Goal: Information Seeking & Learning: Learn about a topic

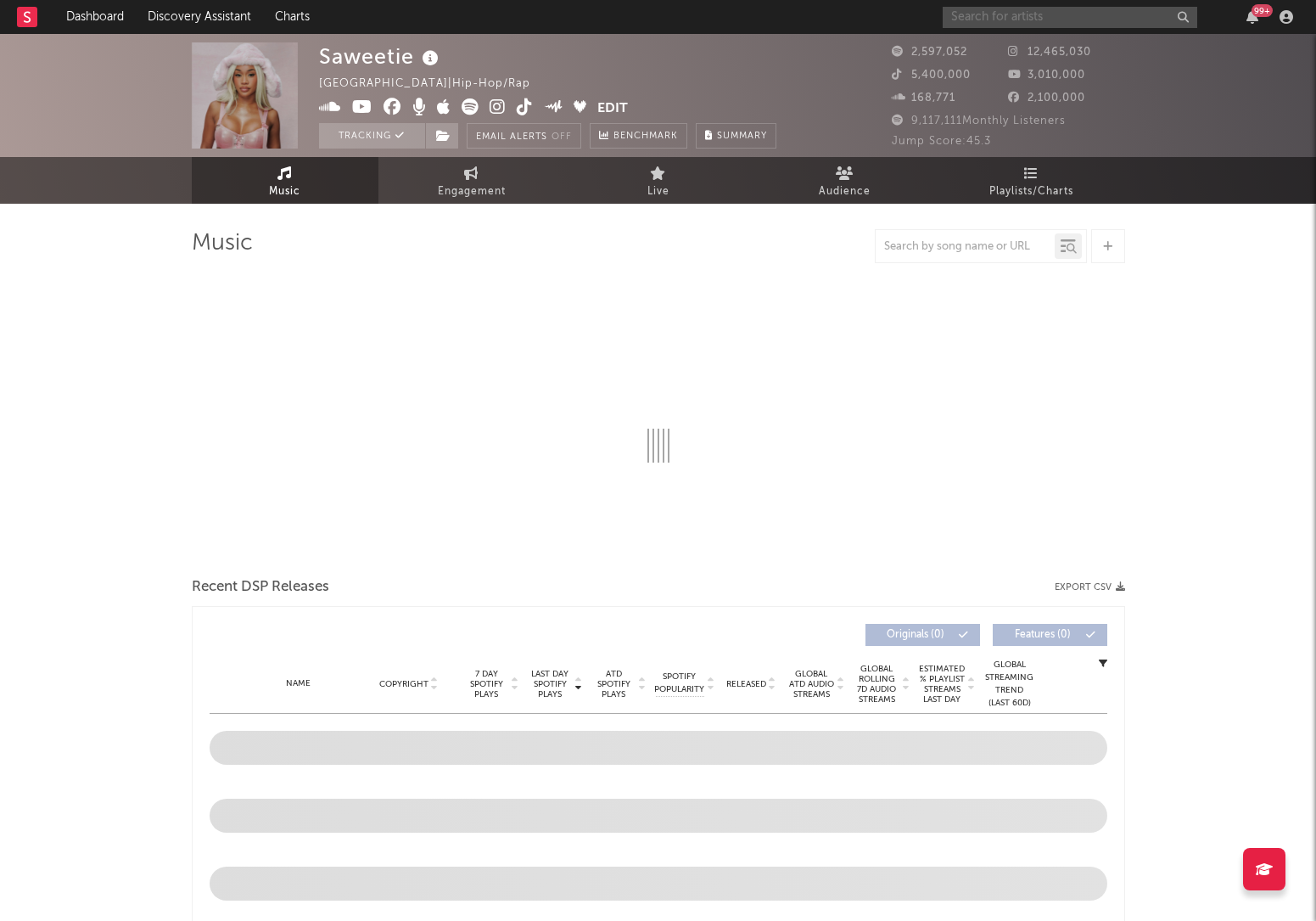
click at [1019, 26] on div "99 +" at bounding box center [1122, 17] width 357 height 34
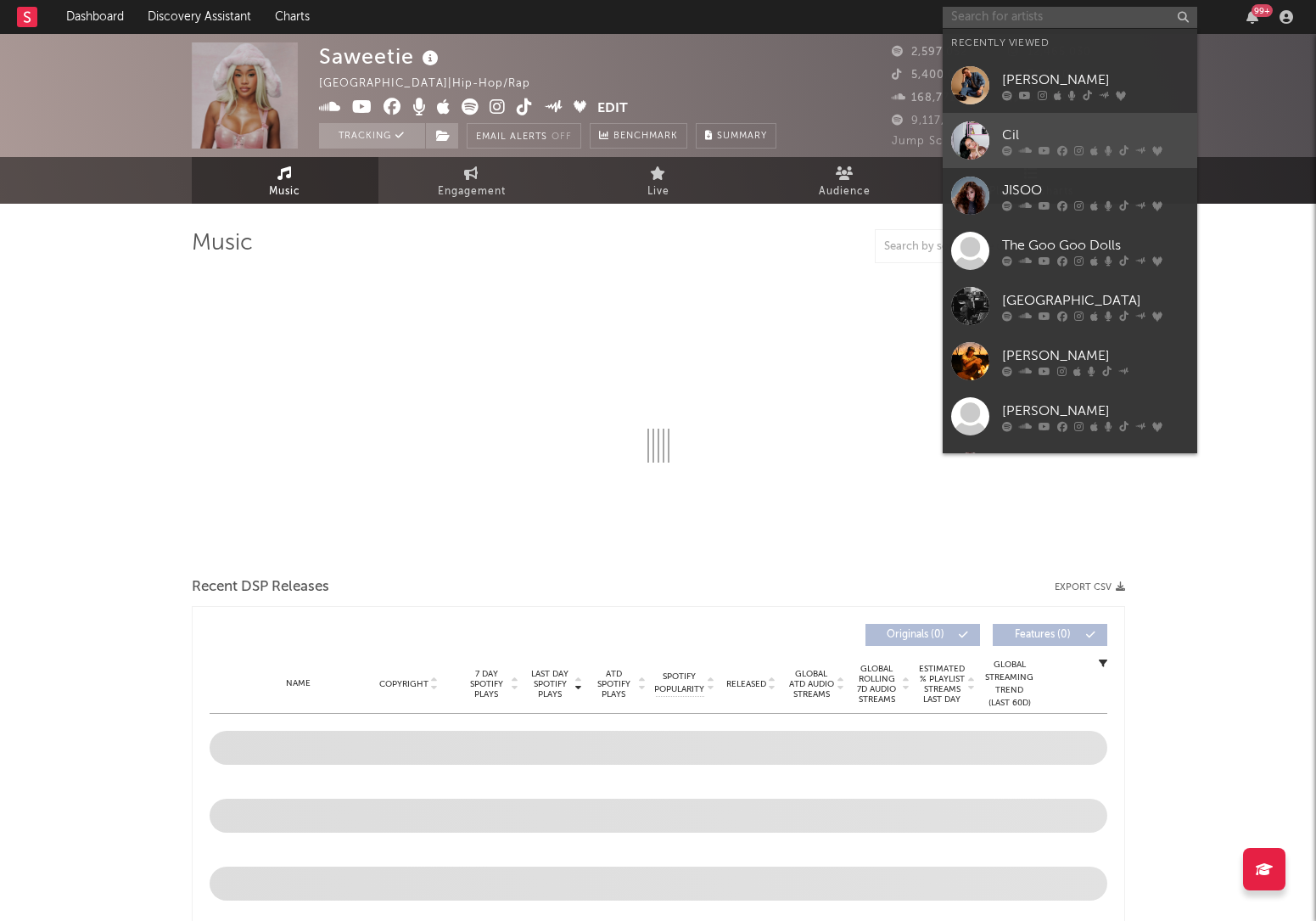
select select "6m"
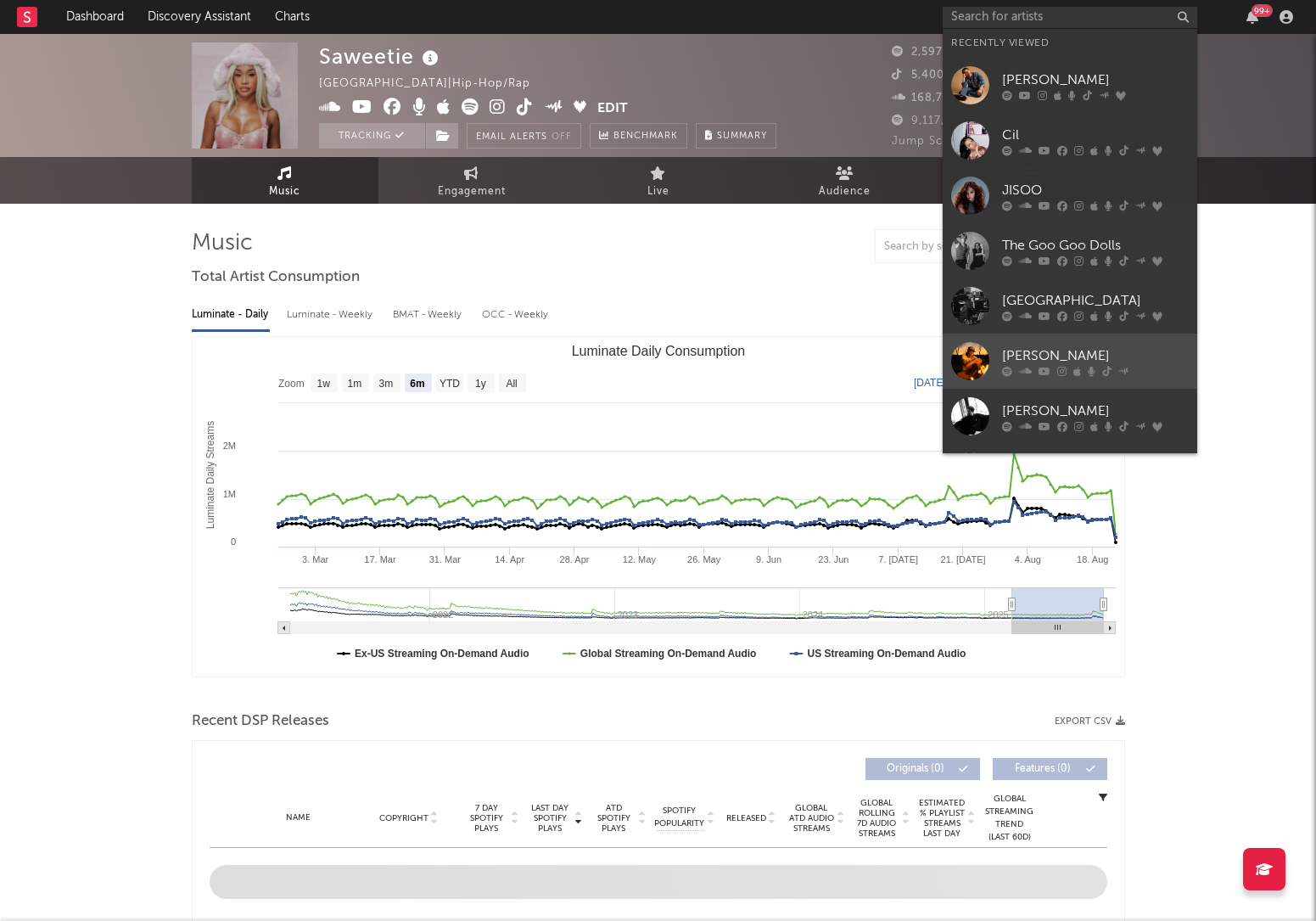
click at [979, 353] on div at bounding box center [970, 361] width 38 height 38
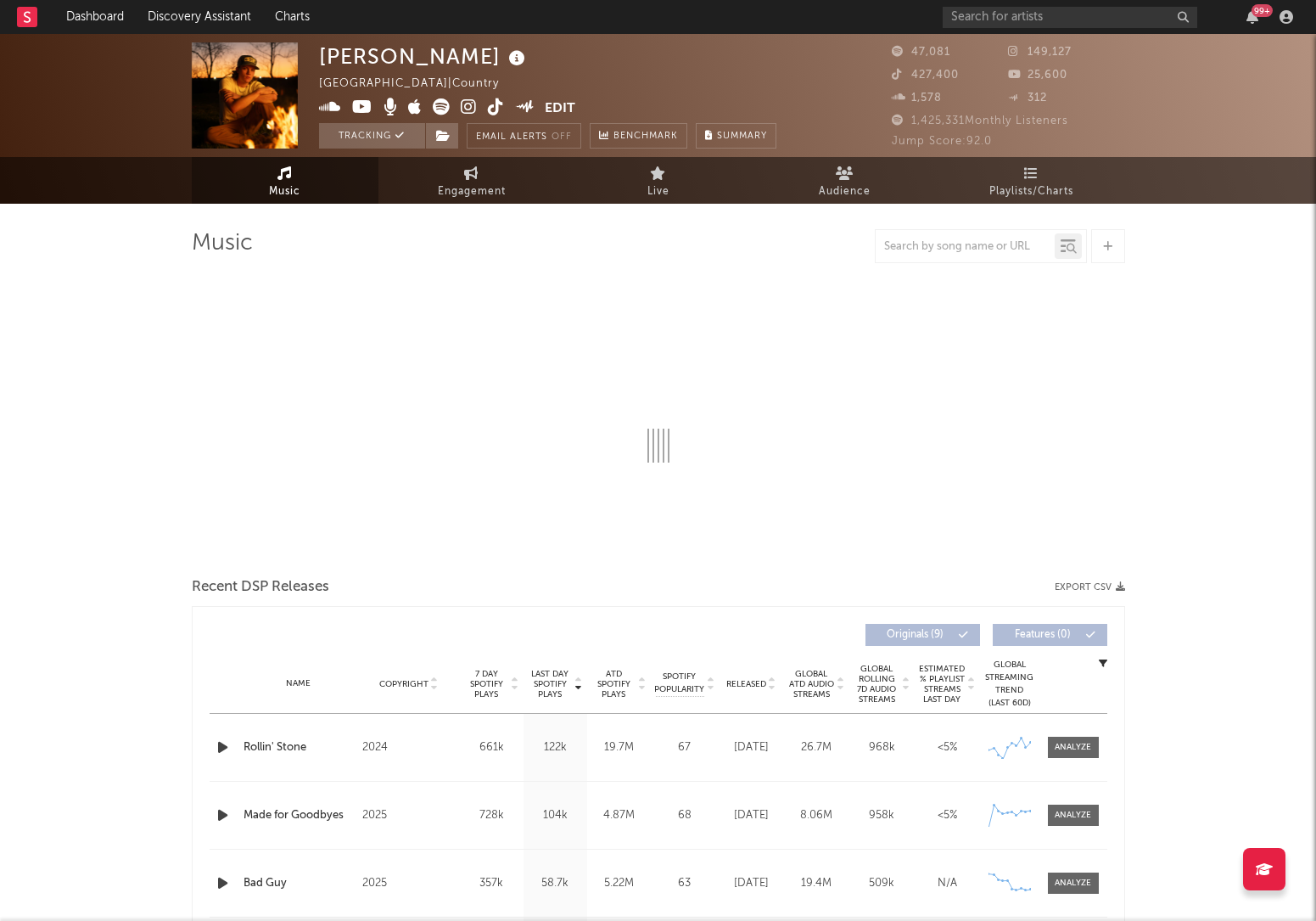
select select "6m"
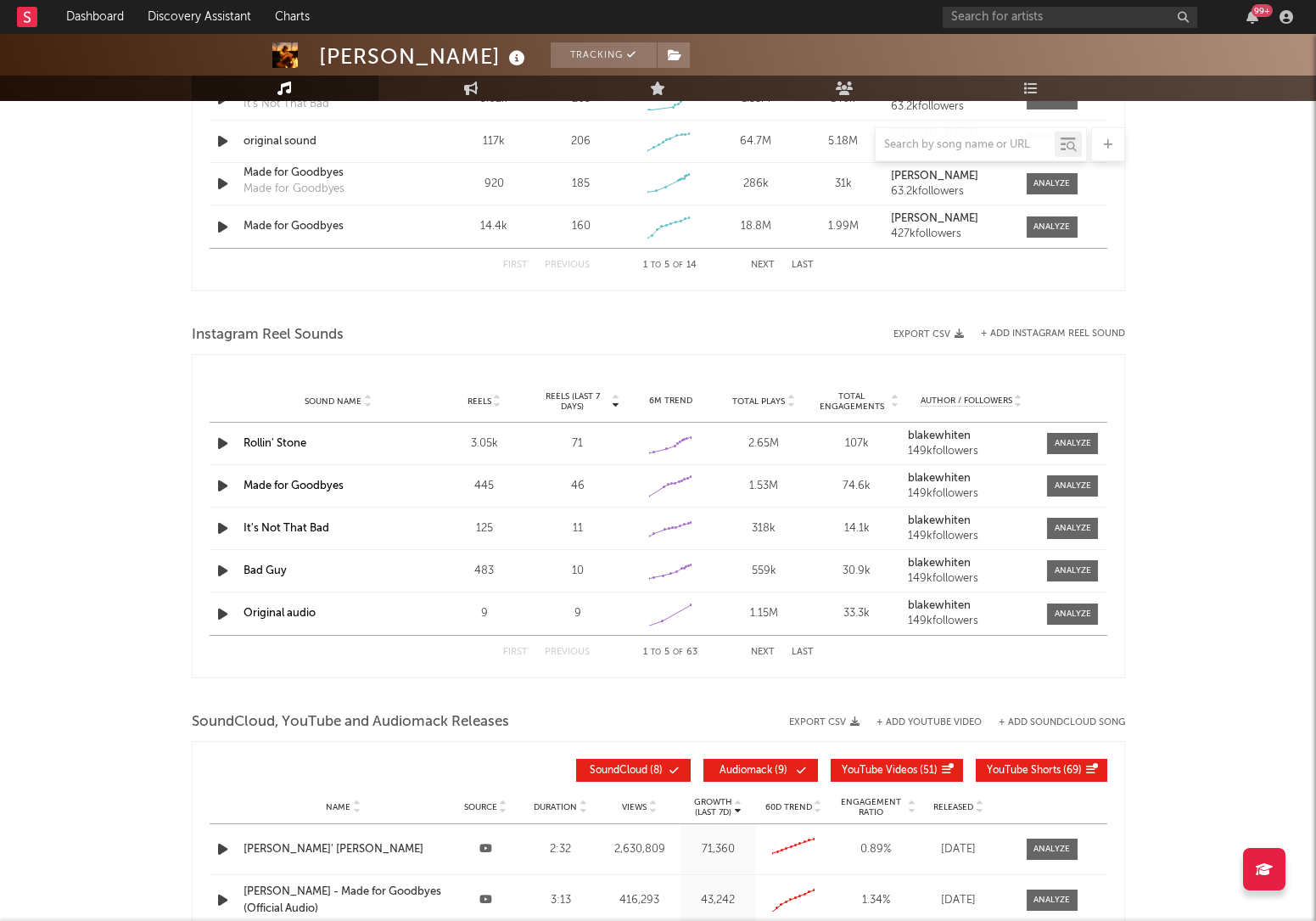
scroll to position [1350, 0]
click at [1059, 439] on div at bounding box center [1073, 443] width 36 height 13
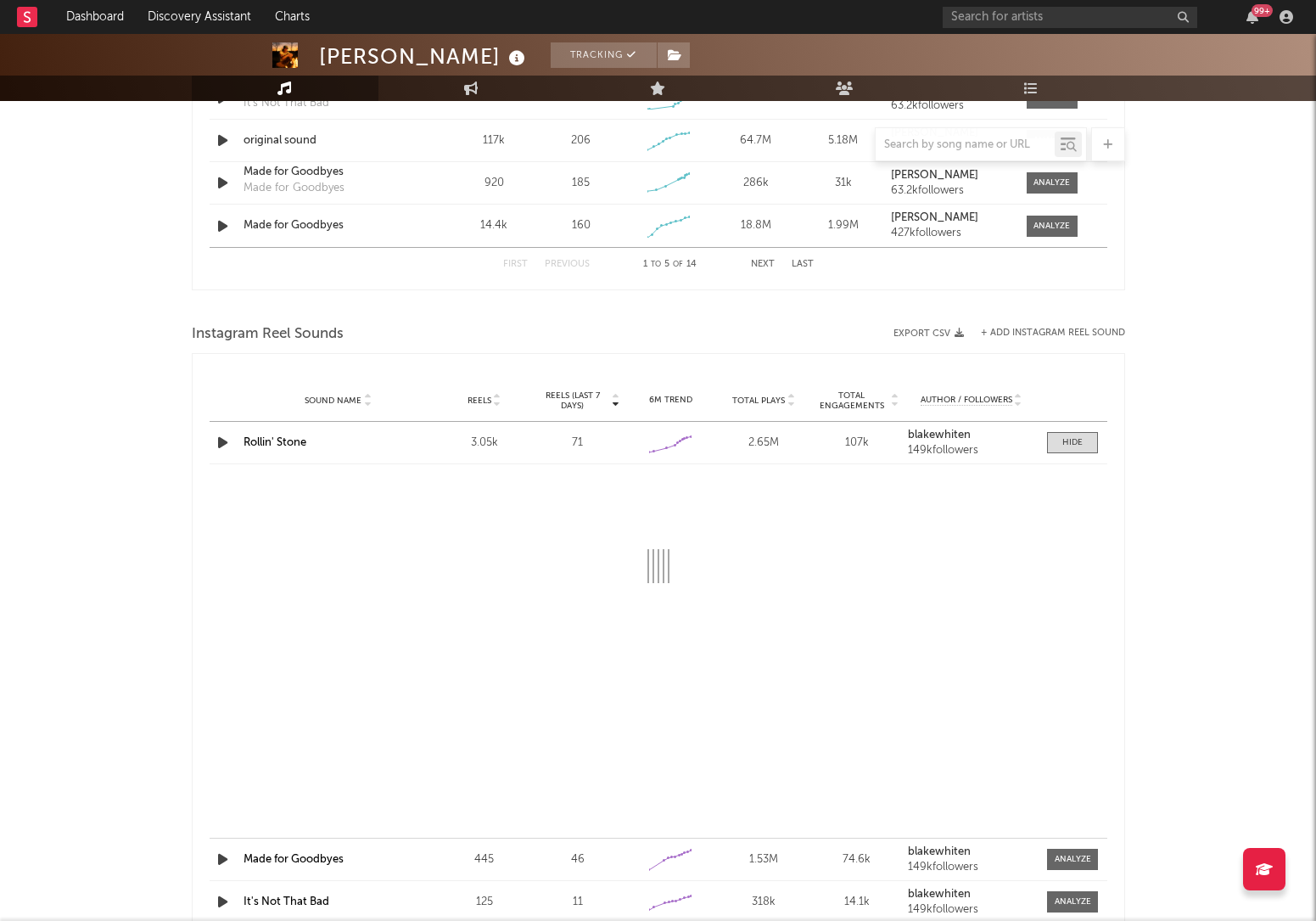
select select "1w"
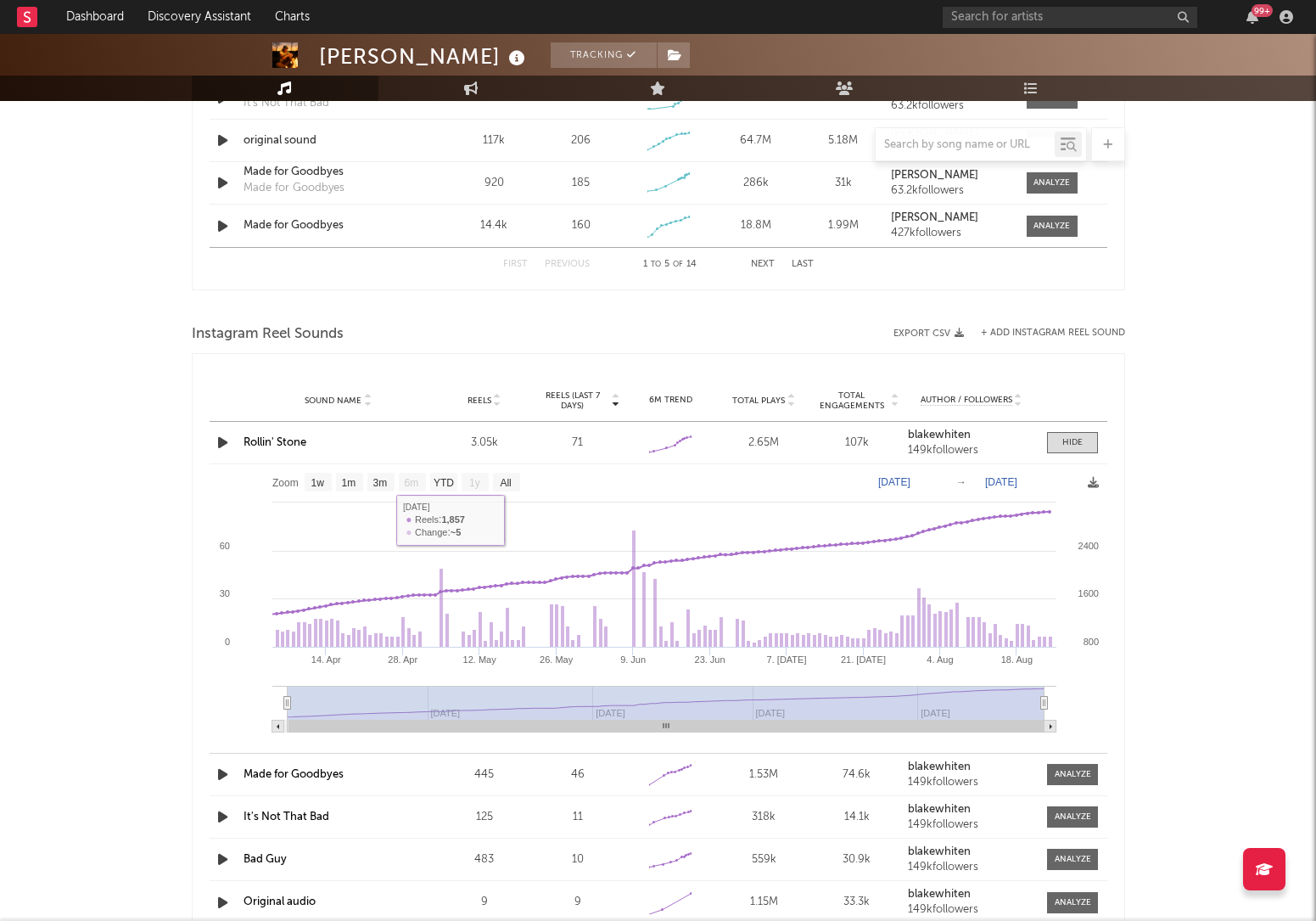
click at [249, 432] on div "Sound Name [PERSON_NAME]' [PERSON_NAME] Reels 3.05k Reels (last 7 days) 71 6M T…" at bounding box center [658, 443] width 898 height 42
click at [251, 438] on link "Rollin' Stone" at bounding box center [275, 443] width 63 height 11
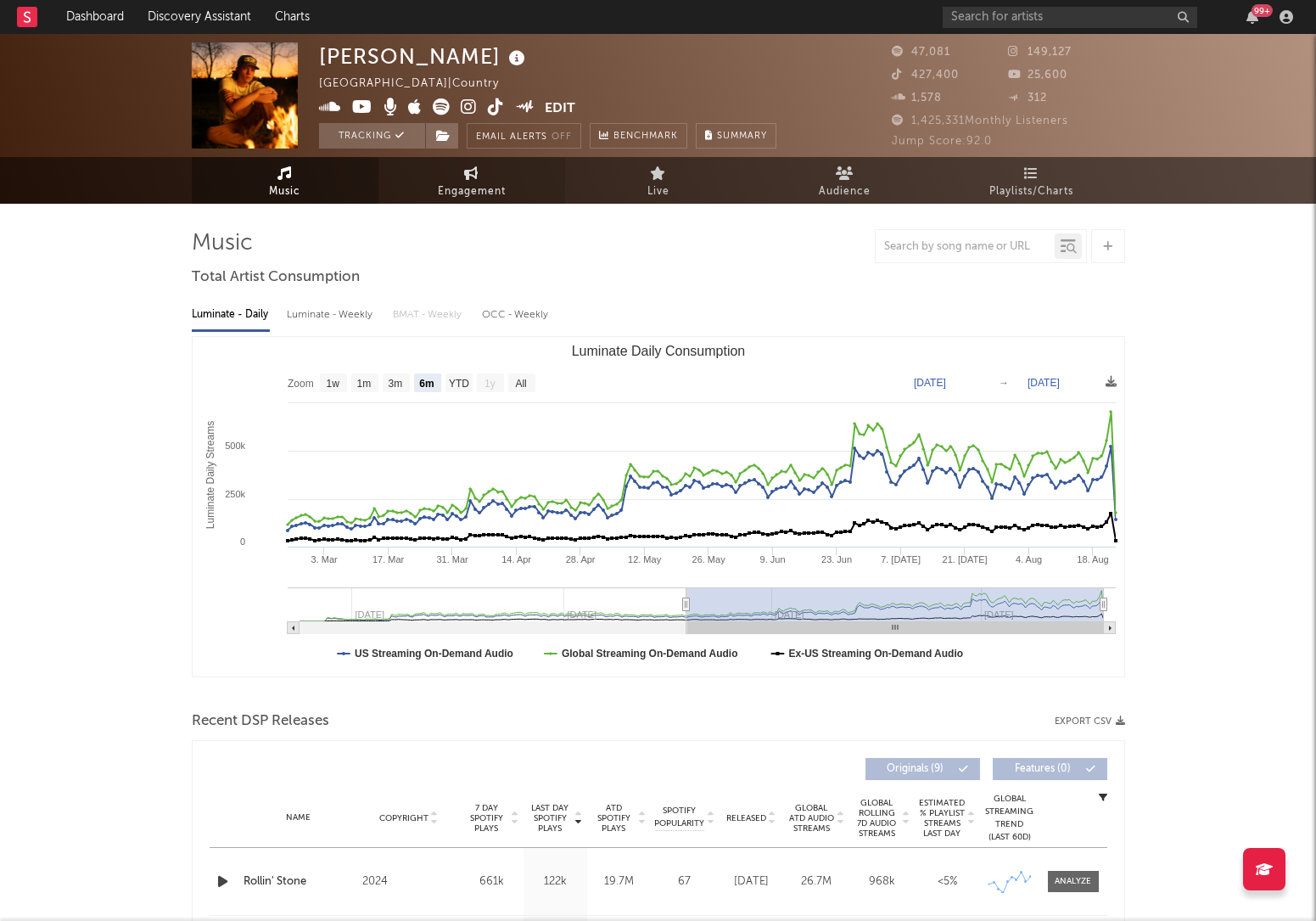
click at [465, 199] on span "Engagement" at bounding box center [472, 191] width 68 height 21
select select "1w"
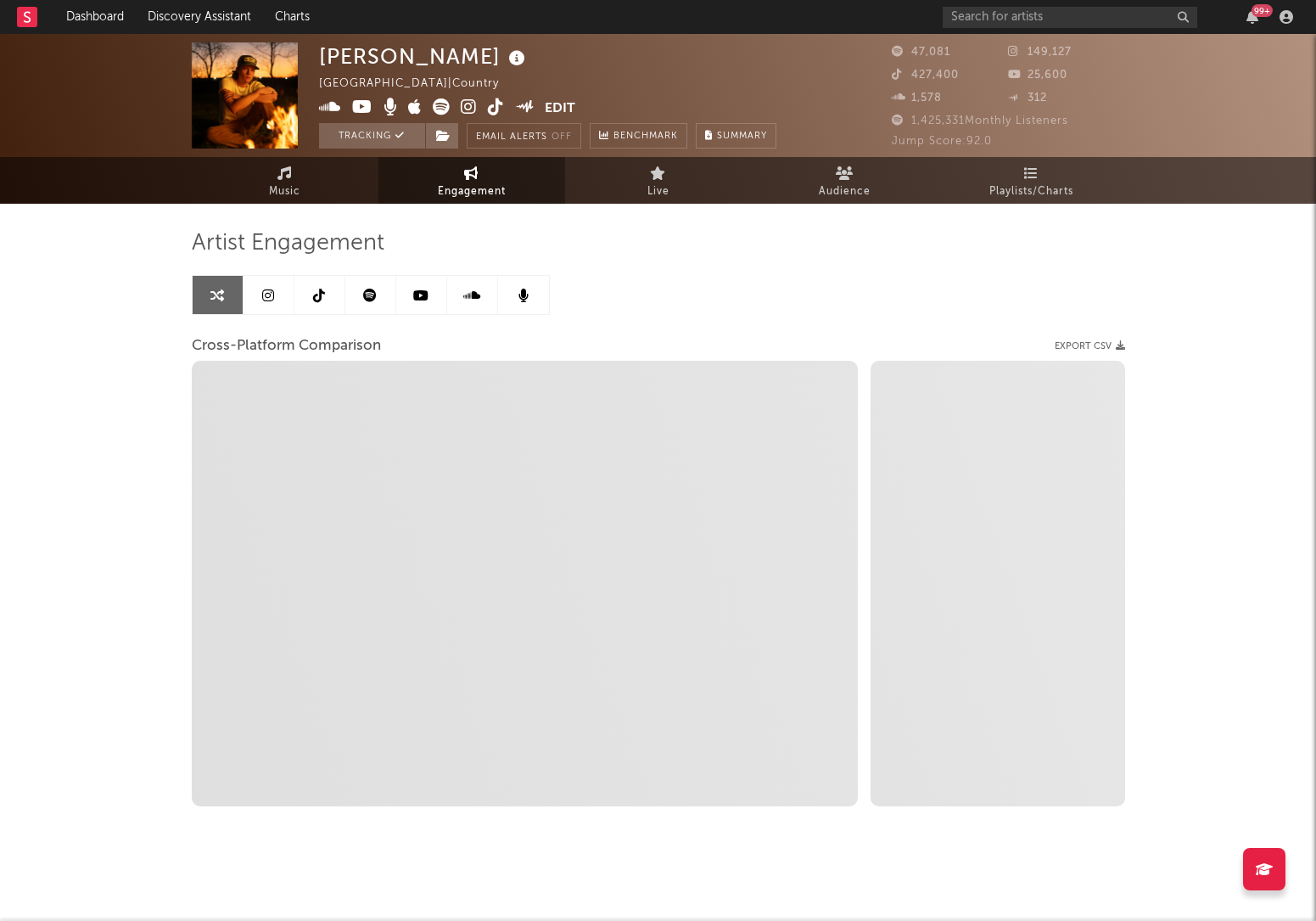
click at [271, 292] on icon at bounding box center [268, 295] width 12 height 14
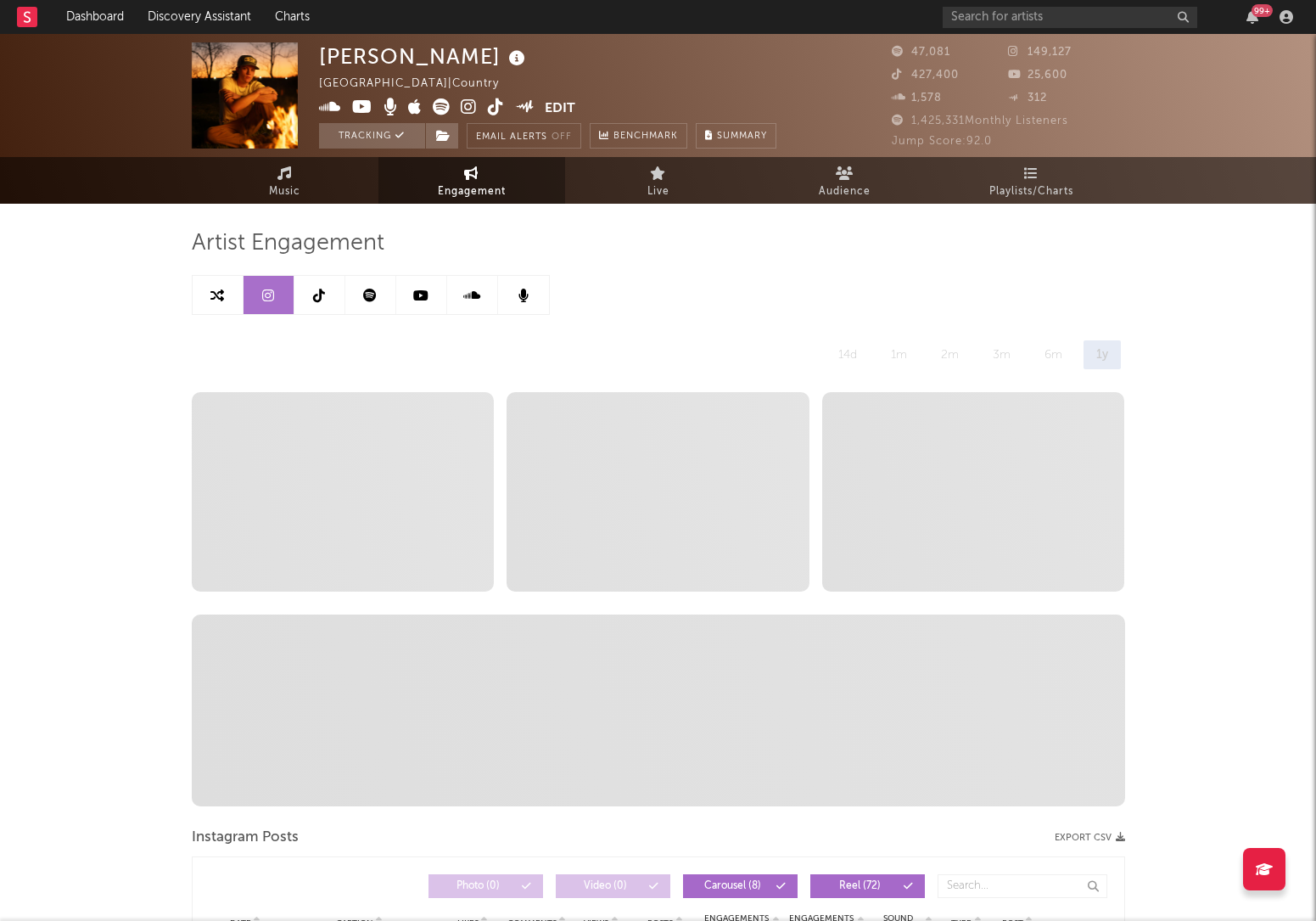
select select "6m"
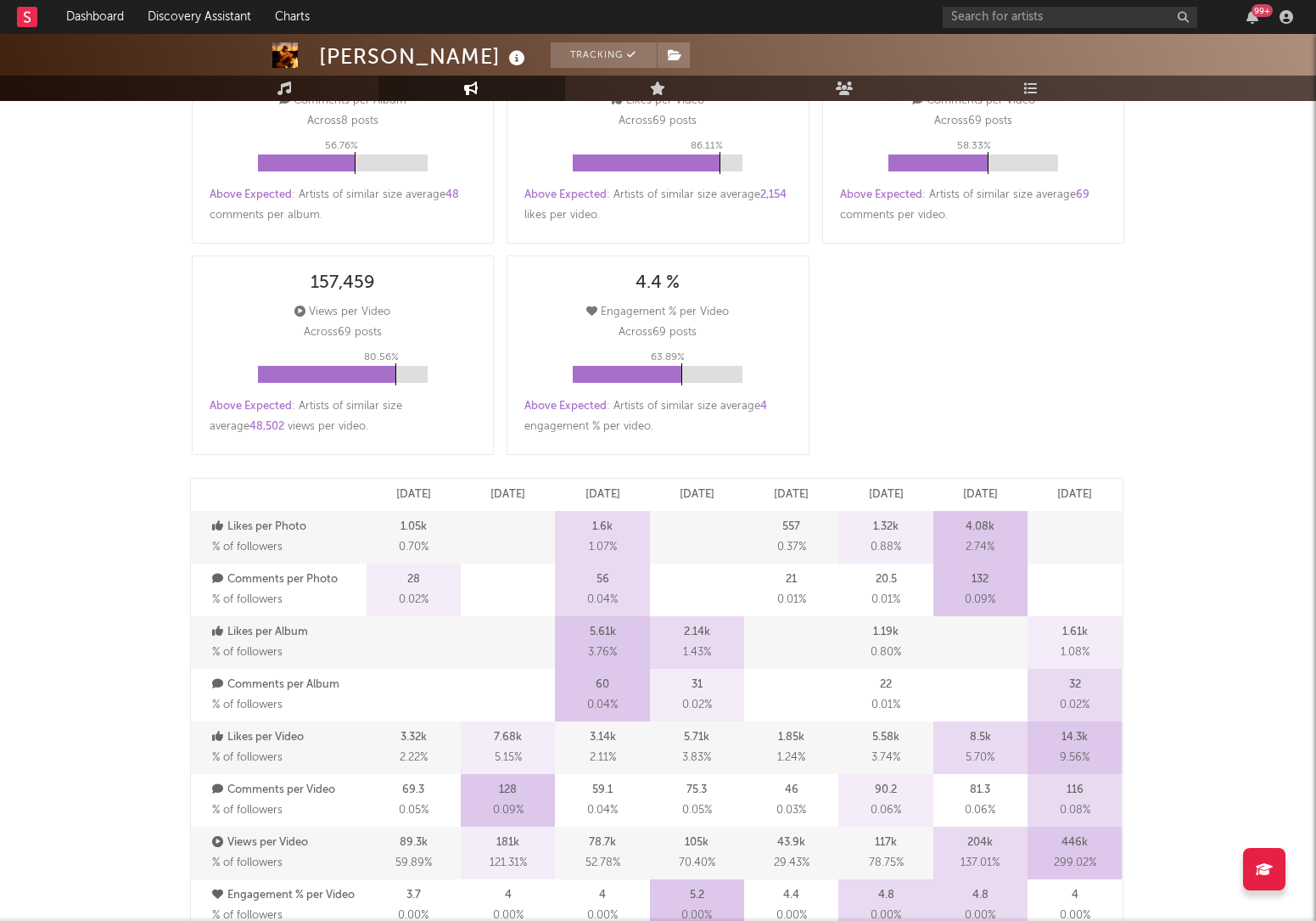
scroll to position [60, 0]
